Goal: Task Accomplishment & Management: Manage account settings

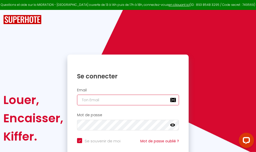
click at [120, 101] on input "email" at bounding box center [128, 100] width 102 height 11
type input "m"
checkbox input "true"
type input "ma"
checkbox input "true"
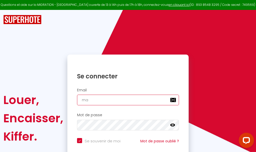
type input "mar"
checkbox input "true"
type input "marc"
checkbox input "true"
type input "marcd"
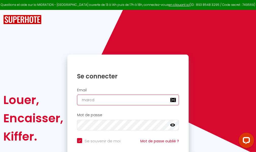
checkbox input "true"
type input "marcdp"
checkbox input "true"
type input "marcdpo"
checkbox input "true"
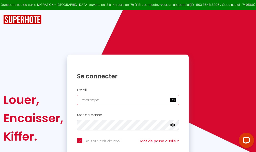
type input "marcdpoz"
checkbox input "true"
type input "marcdpoz."
checkbox input "true"
type input "marcdpoz.l"
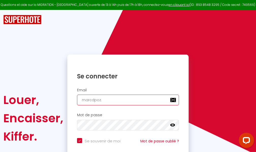
checkbox input "true"
type input "marcdpoz.lo"
checkbox input "true"
type input "marcdpoz.loc"
checkbox input "true"
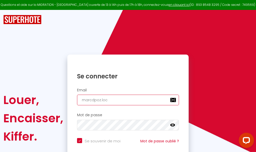
type input "marcdpoz.loca"
checkbox input "true"
type input "marcdpoz.locat"
checkbox input "true"
type input "marcdpoz.locati"
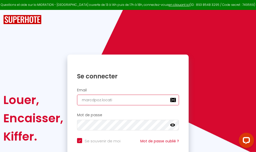
checkbox input "true"
type input "marcdpoz.locatio"
checkbox input "true"
type input "marcdpoz.location"
checkbox input "true"
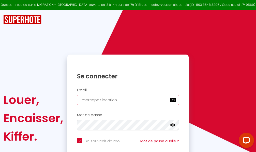
type input "marcdpoz.location@"
checkbox input "true"
type input "marcdpoz.location@g"
checkbox input "true"
type input "marcdpoz.location@gm"
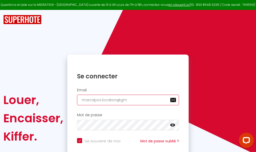
checkbox input "true"
type input "marcdpoz.location@gma"
checkbox input "true"
type input "marcdpoz.location@gmai"
checkbox input "true"
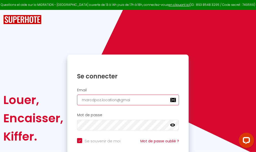
type input "[EMAIL_ADDRESS]"
checkbox input "true"
type input "[EMAIL_ADDRESS]."
checkbox input "true"
type input "marcdpoz.location@gmail.c"
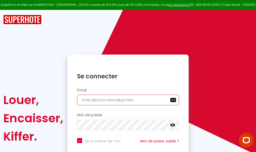
checkbox input "true"
type input "[EMAIL_ADDRESS][DOMAIN_NAME]"
checkbox input "true"
type input "[EMAIL_ADDRESS][DOMAIN_NAME]"
checkbox input "true"
